Goal: Navigation & Orientation: Find specific page/section

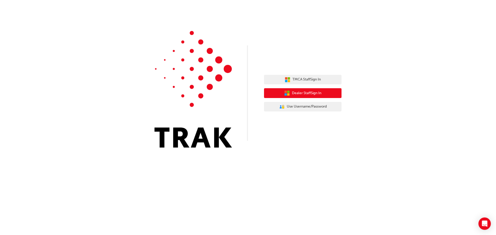
click at [294, 93] on span "Dealer Staff Sign In" at bounding box center [306, 93] width 29 height 6
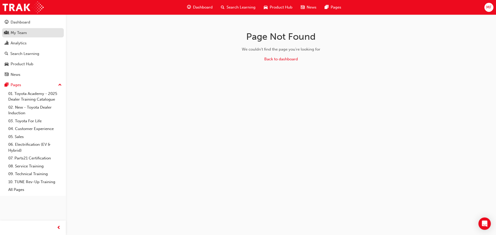
click at [26, 33] on div "My Team" at bounding box center [19, 33] width 16 height 6
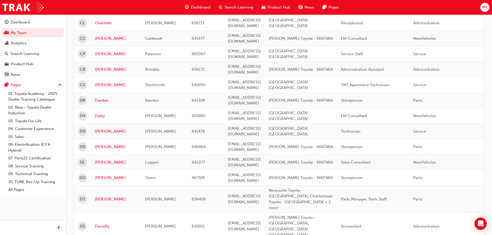
scroll to position [645, 0]
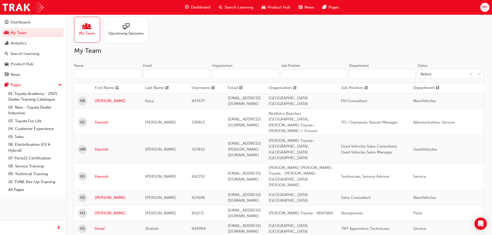
scroll to position [0, 0]
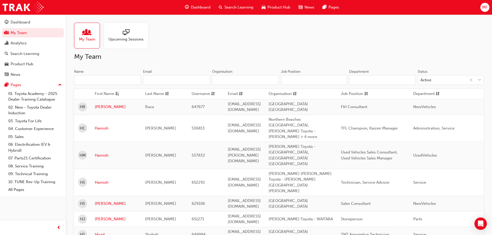
click at [105, 80] on input "Name" at bounding box center [107, 80] width 67 height 10
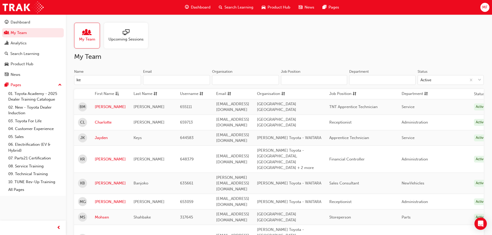
type input "k"
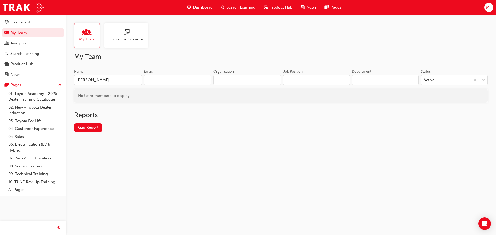
type input "gary"
click at [122, 42] on span "Upcoming Sessions" at bounding box center [125, 39] width 35 height 6
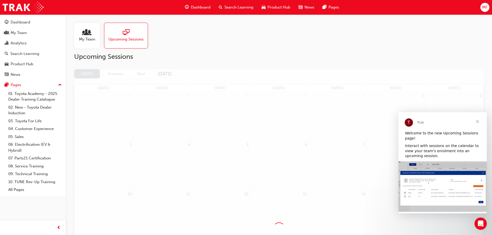
click at [476, 122] on span "Close" at bounding box center [477, 121] width 19 height 19
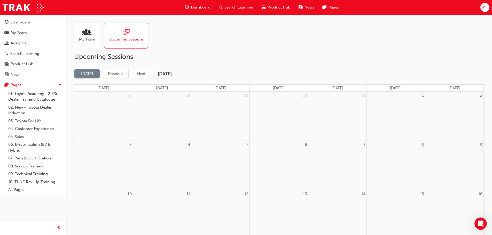
click at [92, 39] on span "My Team" at bounding box center [87, 39] width 16 height 6
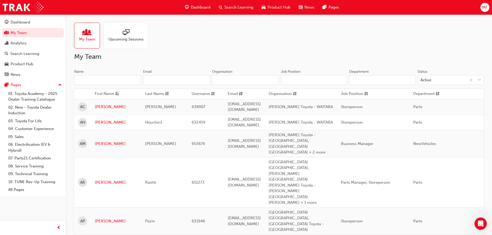
click at [125, 41] on span "Upcoming Sessions" at bounding box center [125, 39] width 35 height 6
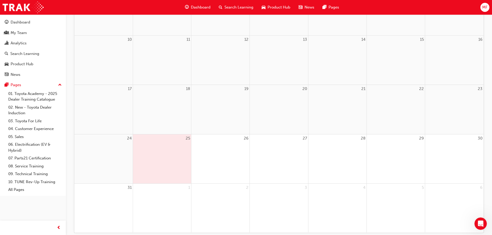
scroll to position [155, 0]
click at [159, 154] on div "25" at bounding box center [162, 158] width 58 height 49
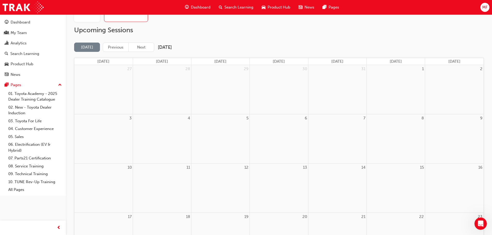
scroll to position [23, 0]
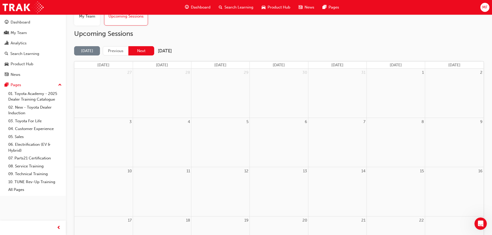
click at [139, 52] on button "Next" at bounding box center [141, 51] width 26 height 10
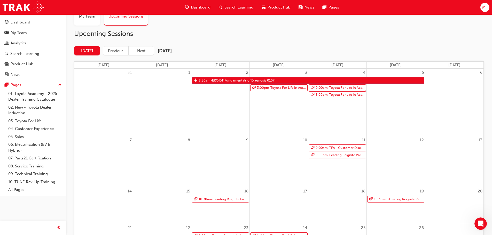
scroll to position [49, 0]
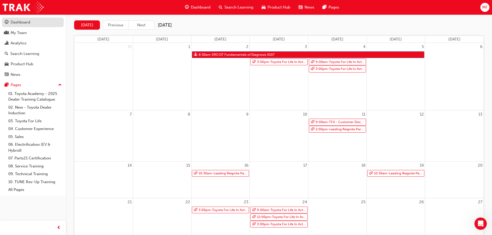
click at [24, 22] on div "Dashboard" at bounding box center [21, 22] width 20 height 6
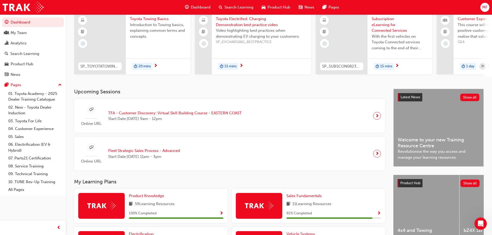
scroll to position [52, 0]
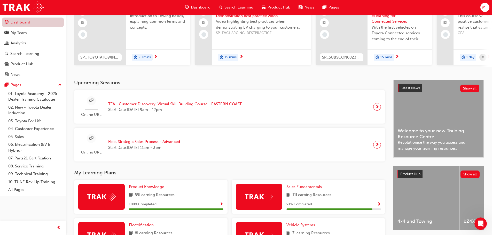
click at [24, 23] on link "Dashboard" at bounding box center [33, 23] width 62 height 10
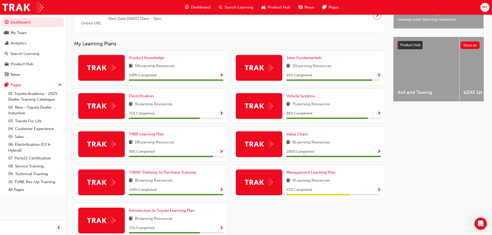
scroll to position [207, 0]
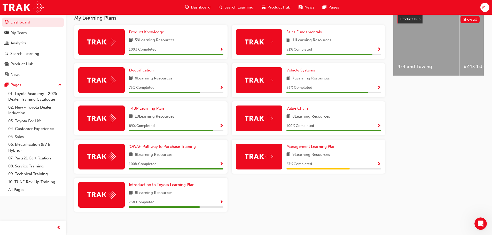
click at [146, 111] on span "T4BP Learning Plan" at bounding box center [146, 108] width 35 height 5
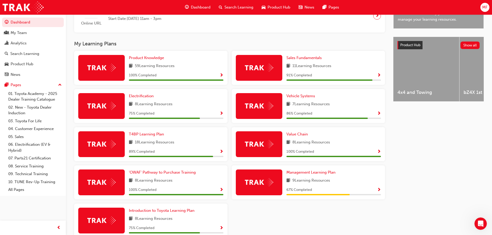
scroll to position [207, 0]
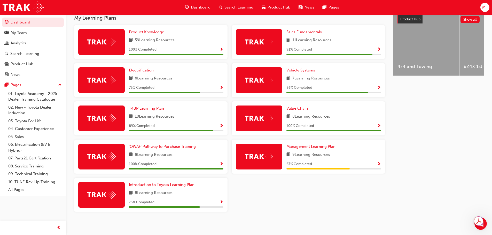
click at [320, 149] on span "Management Learning Plan" at bounding box center [310, 146] width 49 height 5
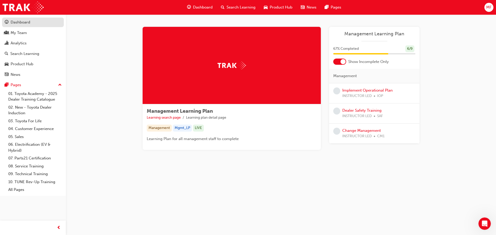
click at [15, 20] on div "Dashboard" at bounding box center [21, 22] width 20 height 6
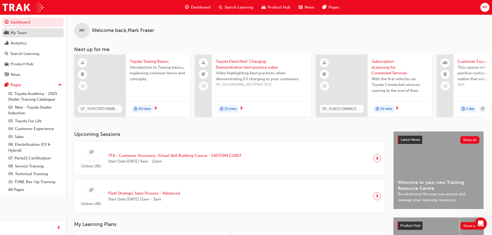
click at [26, 34] on div "My Team" at bounding box center [19, 33] width 16 height 6
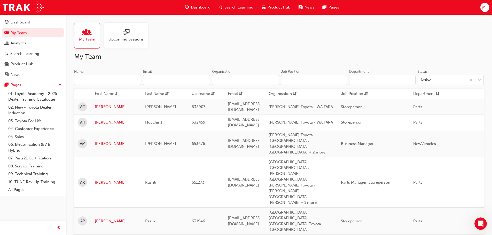
click at [102, 80] on input "Name" at bounding box center [107, 80] width 67 height 10
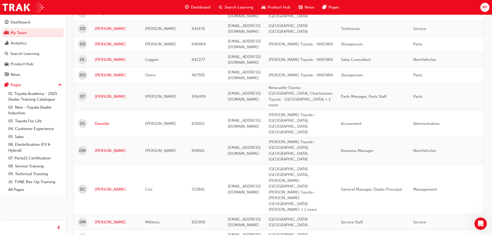
scroll to position [645, 0]
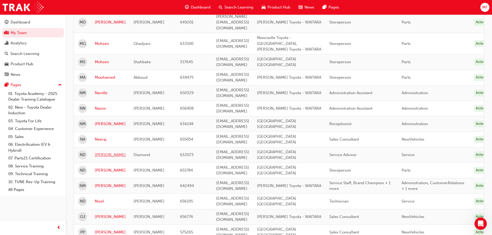
scroll to position [354, 0]
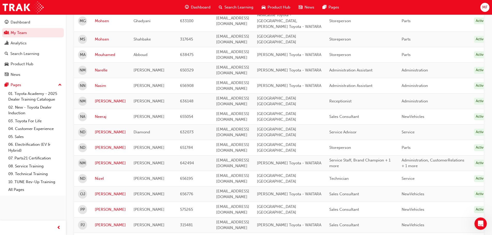
click at [485, 10] on span "MF" at bounding box center [484, 7] width 5 height 6
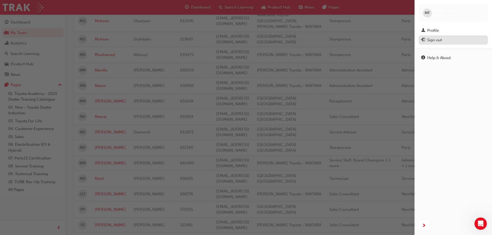
click at [443, 39] on div "Sign out" at bounding box center [453, 40] width 64 height 6
